Goal: Task Accomplishment & Management: Complete application form

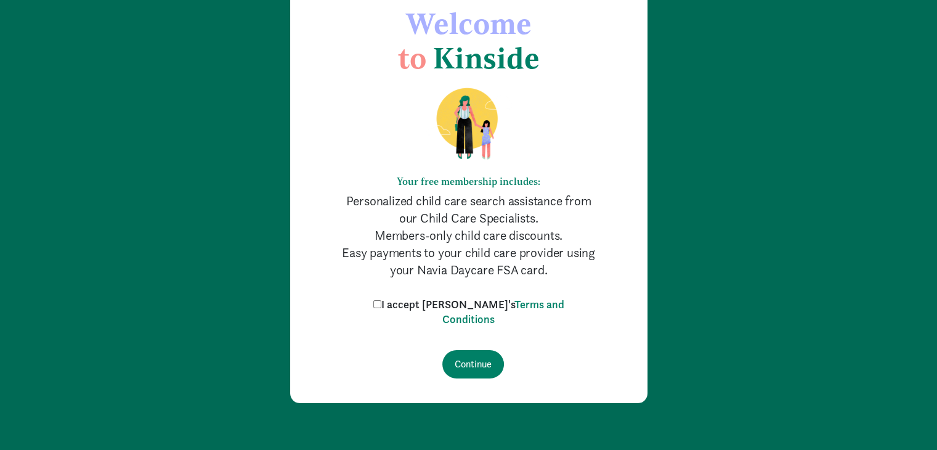
scroll to position [71, 0]
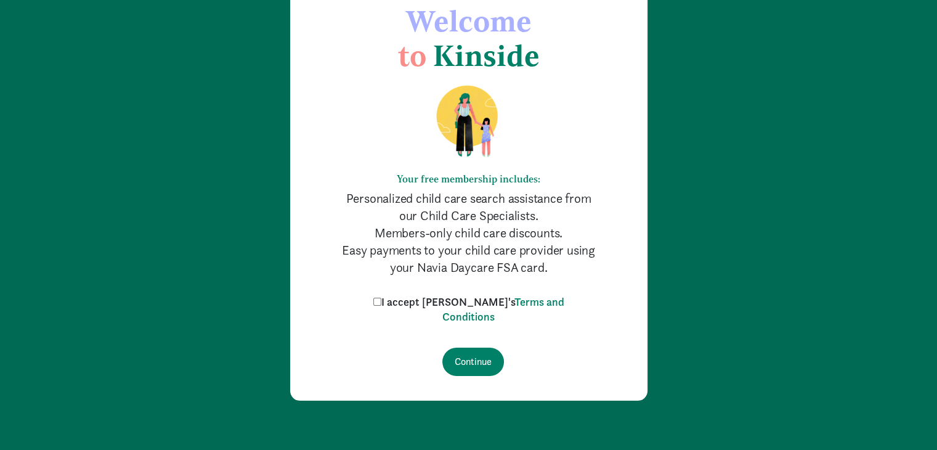
click at [384, 294] on label "I accept Kinside's Terms and Conditions" at bounding box center [468, 309] width 197 height 30
click at [381, 298] on input "I accept Kinside's Terms and Conditions" at bounding box center [377, 302] width 8 height 8
checkbox input "true"
click at [480, 362] on input "Continue" at bounding box center [473, 361] width 62 height 28
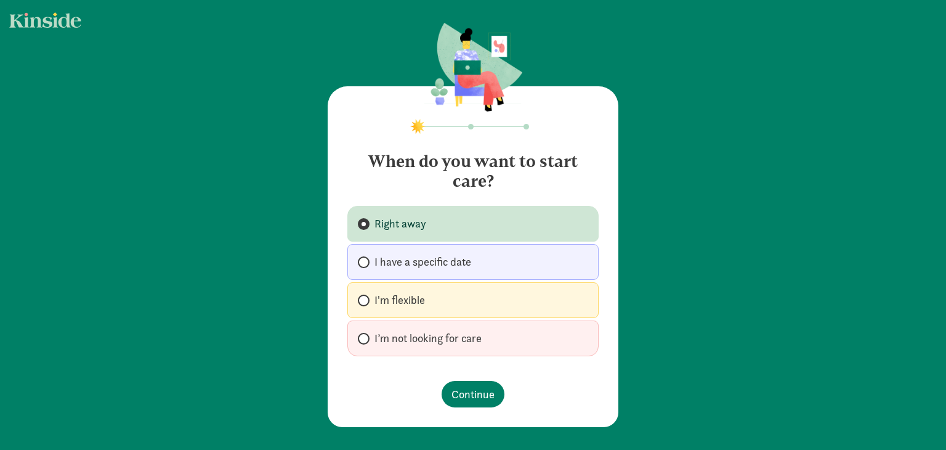
click at [484, 305] on label "I'm flexible" at bounding box center [472, 300] width 251 height 36
click at [366, 304] on input "I'm flexible" at bounding box center [362, 300] width 8 height 8
radio input "true"
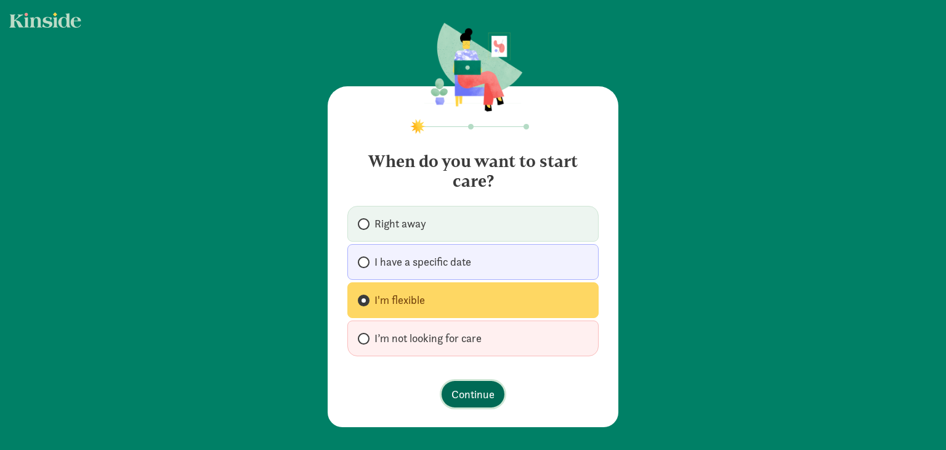
click at [473, 389] on span "Continue" at bounding box center [473, 394] width 43 height 17
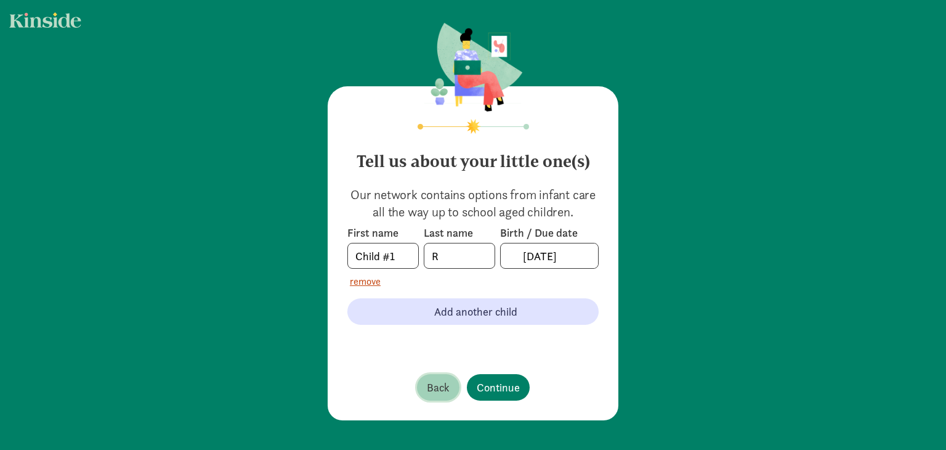
click at [427, 383] on span "Back" at bounding box center [438, 387] width 23 height 17
